Goal: Information Seeking & Learning: Learn about a topic

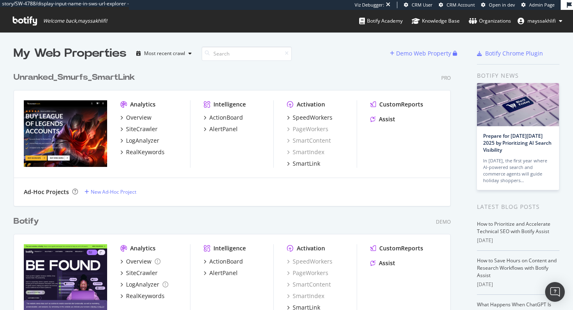
click at [22, 28] on span "Welcome back, mayssakhlifi !" at bounding box center [60, 21] width 108 height 22
click at [22, 23] on icon at bounding box center [25, 20] width 24 height 9
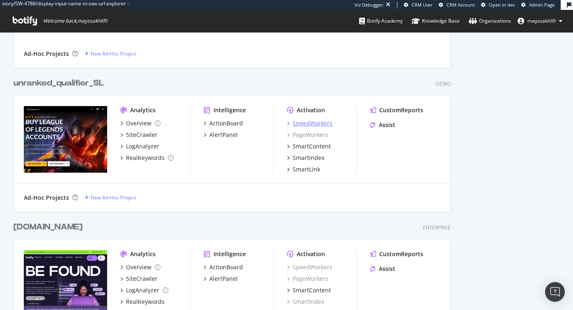
click at [297, 122] on div "SpeedWorkers" at bounding box center [313, 123] width 40 height 8
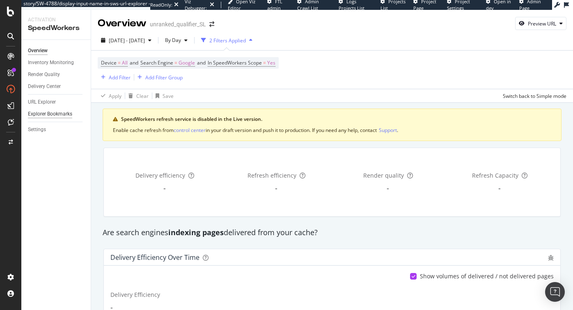
click at [54, 112] on div "Explorer Bookmarks" at bounding box center [50, 114] width 44 height 9
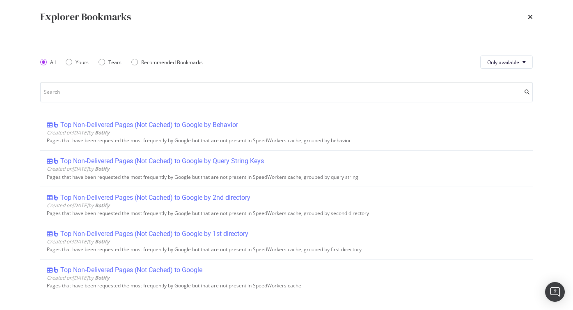
click at [527, 18] on div "Explorer Bookmarks" at bounding box center [286, 17] width 493 height 14
click at [532, 15] on icon "times" at bounding box center [530, 17] width 5 height 7
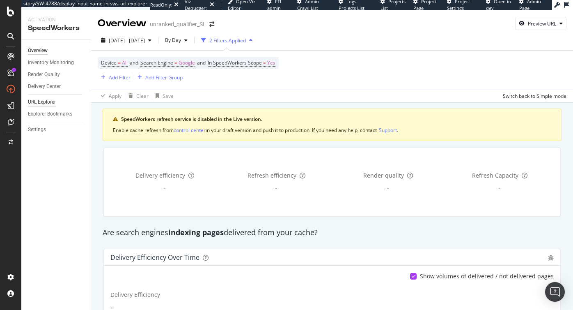
click at [37, 100] on div "URL Explorer" at bounding box center [42, 102] width 28 height 9
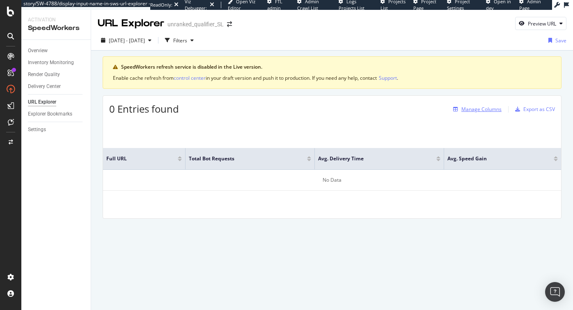
click at [477, 108] on div "Manage Columns" at bounding box center [481, 109] width 40 height 7
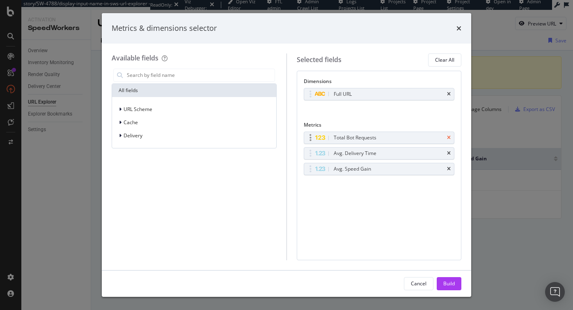
click at [449, 135] on icon "times" at bounding box center [449, 137] width 4 height 5
click at [451, 135] on div "Avg. Delivery Time" at bounding box center [379, 137] width 150 height 11
click at [450, 136] on icon "times" at bounding box center [449, 137] width 4 height 5
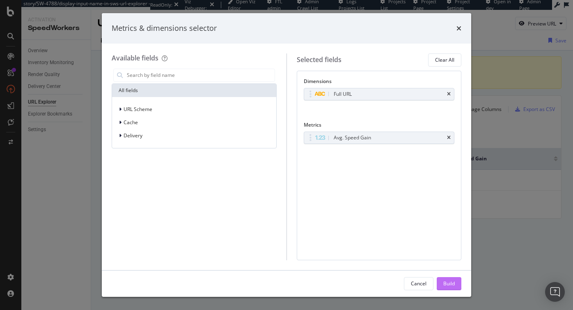
click at [445, 286] on div "Build" at bounding box center [448, 283] width 11 height 7
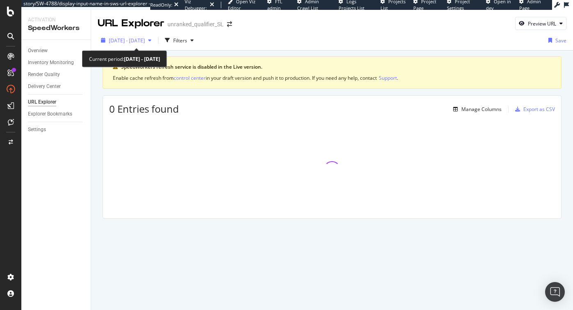
click at [145, 41] on span "2025 Sep. 3rd - Sep. 30th" at bounding box center [127, 40] width 36 height 7
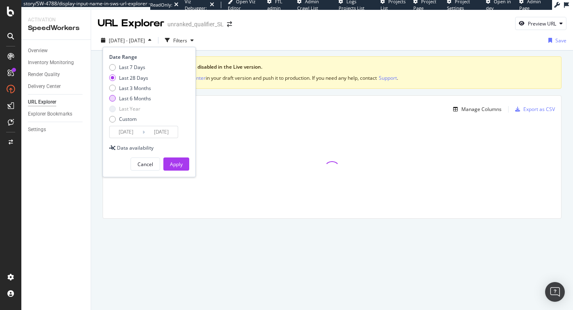
click at [134, 97] on div "Last 6 Months" at bounding box center [135, 98] width 32 height 7
type input "[DATE]"
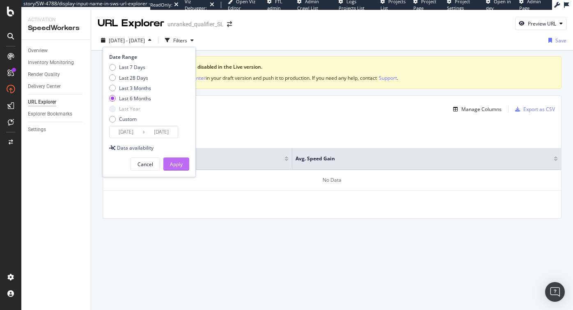
click at [172, 163] on div "Apply" at bounding box center [176, 164] width 13 height 7
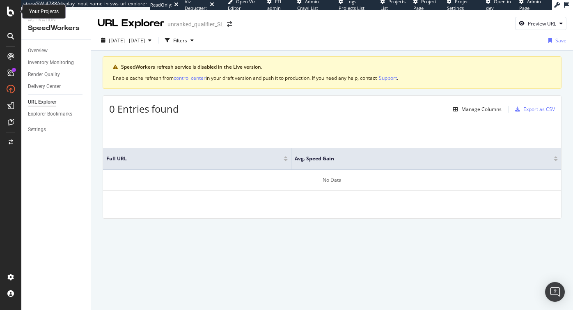
click at [10, 12] on icon at bounding box center [10, 12] width 7 height 10
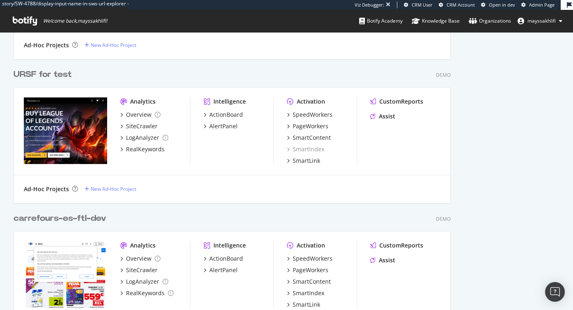
scroll to position [0, 0]
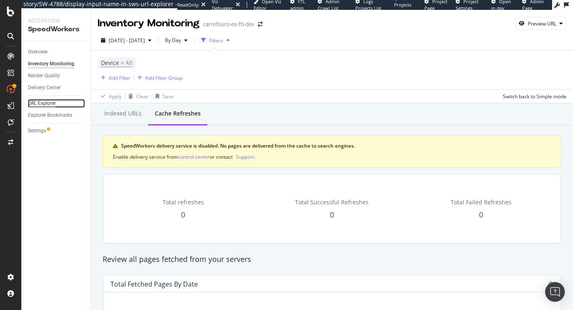
click at [40, 103] on div "URL Explorer" at bounding box center [42, 103] width 28 height 9
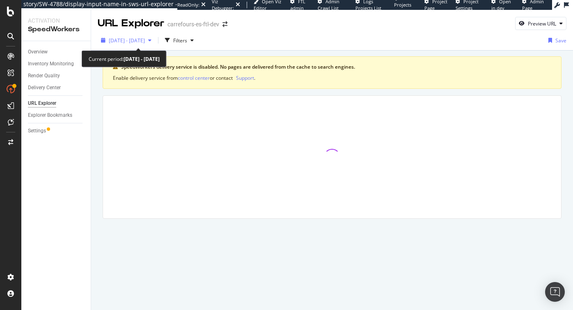
click at [138, 39] on span "[DATE] - [DATE]" at bounding box center [127, 40] width 36 height 7
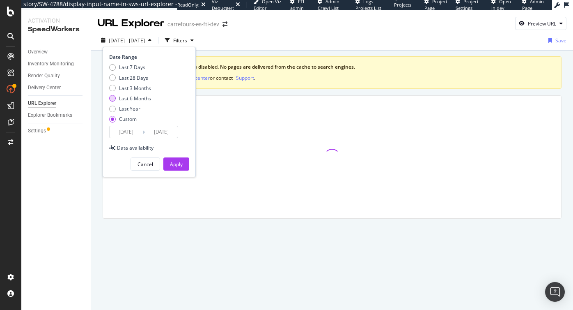
click at [133, 98] on div "Last 6 Months" at bounding box center [135, 98] width 32 height 7
type input "[DATE]"
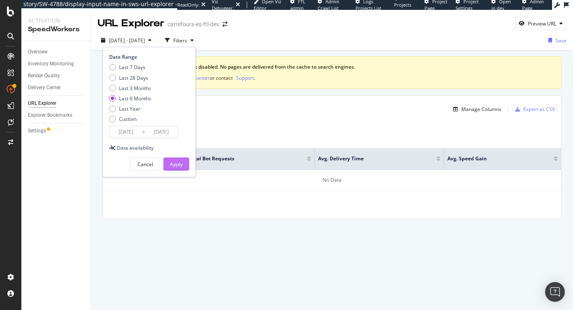
click at [170, 161] on div "Apply" at bounding box center [176, 164] width 13 height 7
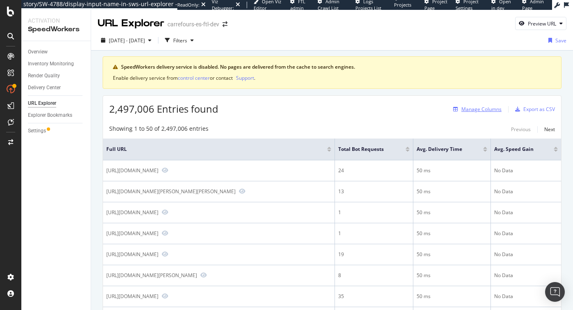
click at [477, 106] on div "Manage Columns" at bounding box center [481, 109] width 40 height 7
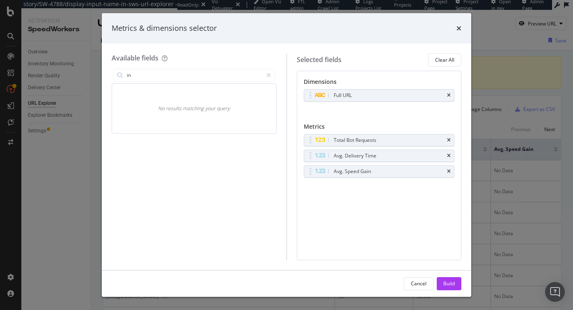
type input "i"
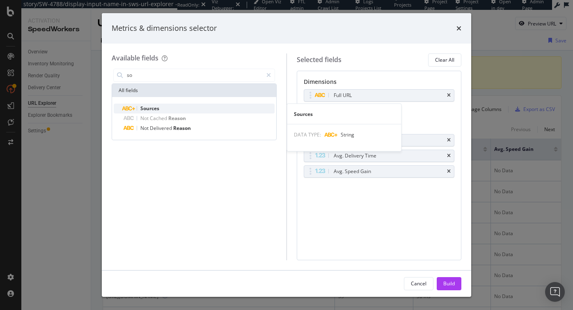
type input "so"
click at [156, 107] on span "Sources" at bounding box center [149, 108] width 19 height 7
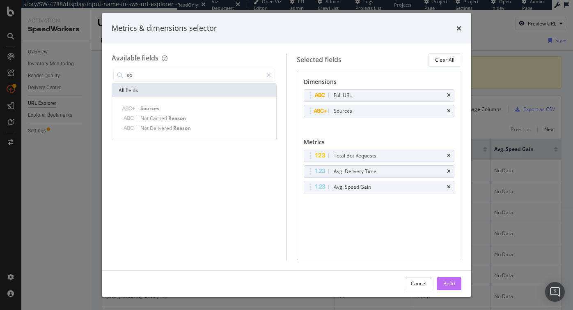
click at [454, 282] on div "Build" at bounding box center [448, 283] width 11 height 7
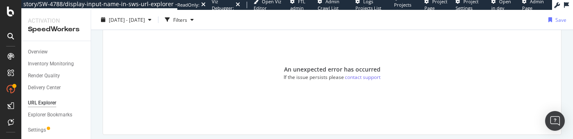
scroll to position [84, 0]
click at [231, 84] on div "An unexpected error has occurred If the issue persists please contact support" at bounding box center [332, 72] width 458 height 122
